Goal: Task Accomplishment & Management: Manage account settings

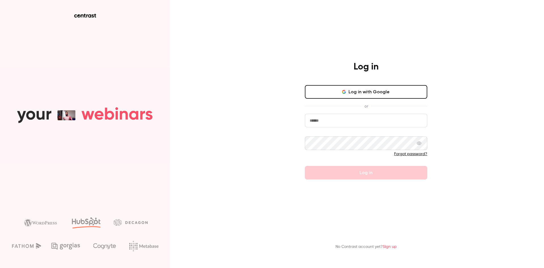
type input "**********"
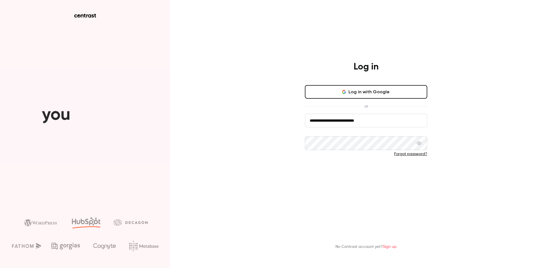
click at [353, 173] on form "**********" at bounding box center [366, 147] width 122 height 66
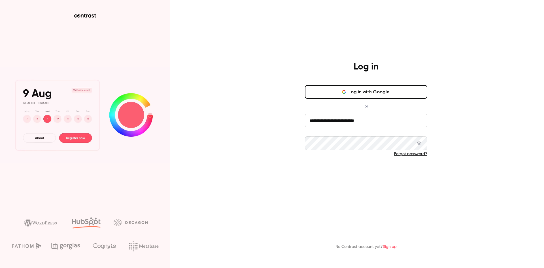
click at [352, 176] on button "Log in" at bounding box center [366, 173] width 122 height 14
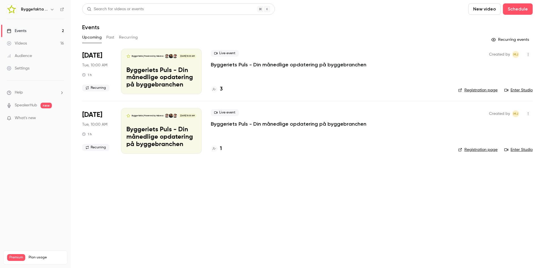
click at [37, 9] on h6 "Byggefakta | Powered by Hubexo" at bounding box center [34, 10] width 27 height 6
click at [54, 9] on icon "button" at bounding box center [52, 9] width 5 height 5
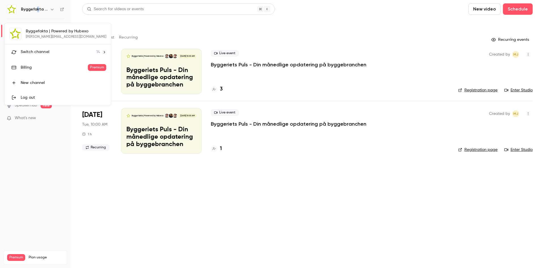
click at [83, 53] on li "Switch channel 14" at bounding box center [58, 52] width 106 height 15
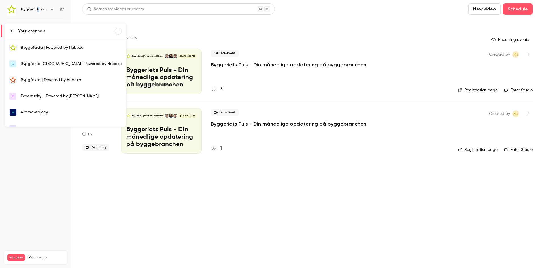
click at [67, 82] on div "Byggfakta | Powered by Hubexo" at bounding box center [71, 80] width 101 height 6
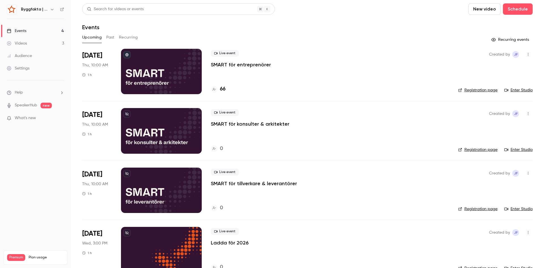
click at [245, 67] on p "SMART för entreprenörer" at bounding box center [241, 64] width 60 height 7
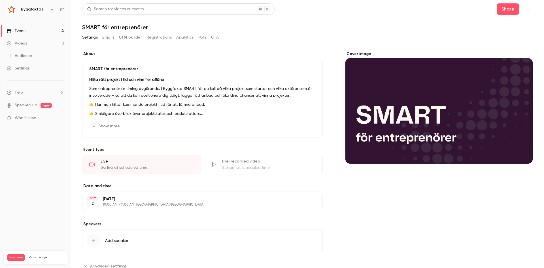
click at [106, 126] on button "Show more" at bounding box center [106, 126] width 34 height 9
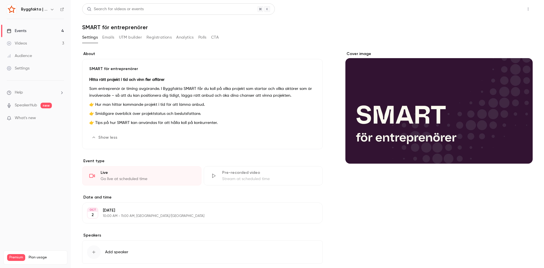
click at [504, 12] on button "Share" at bounding box center [508, 8] width 22 height 11
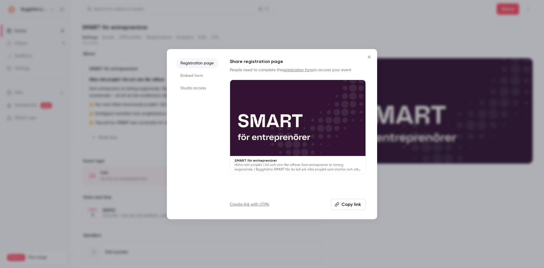
click at [365, 58] on button "Close" at bounding box center [369, 56] width 11 height 11
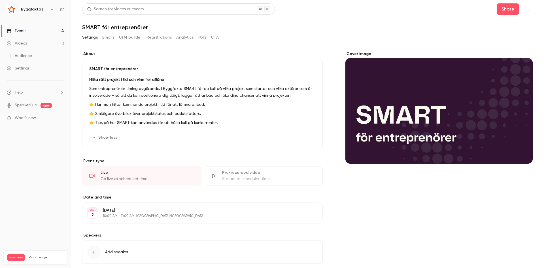
click at [526, 7] on icon "button" at bounding box center [528, 9] width 5 height 4
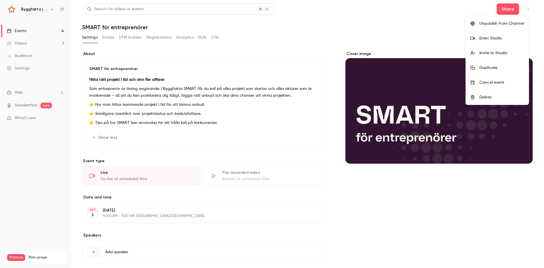
click at [498, 36] on div "Enter Studio" at bounding box center [502, 38] width 45 height 6
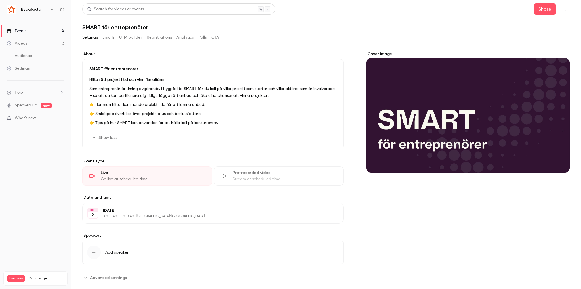
click at [544, 9] on icon "button" at bounding box center [565, 9] width 5 height 4
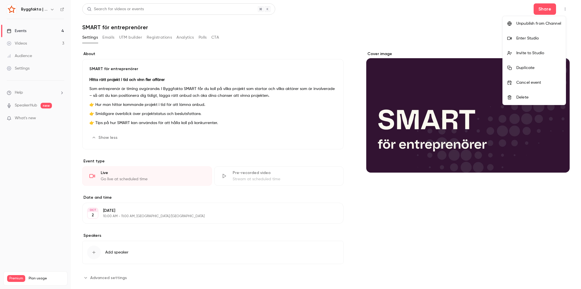
click at [529, 37] on div "Enter Studio" at bounding box center [538, 38] width 45 height 6
